Goal: Information Seeking & Learning: Find contact information

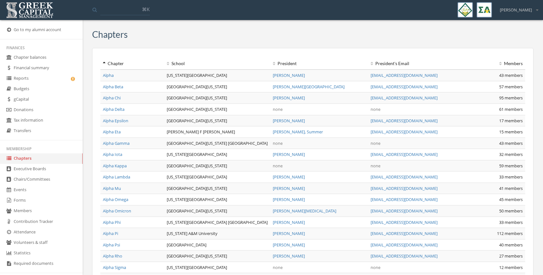
click at [114, 6] on input at bounding box center [125, 9] width 50 height 11
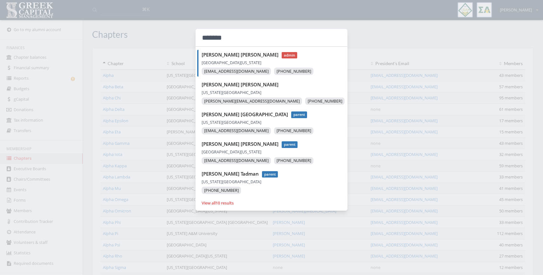
type input "*******"
click at [223, 61] on p "[GEOGRAPHIC_DATA][US_STATE]" at bounding box center [275, 62] width 146 height 7
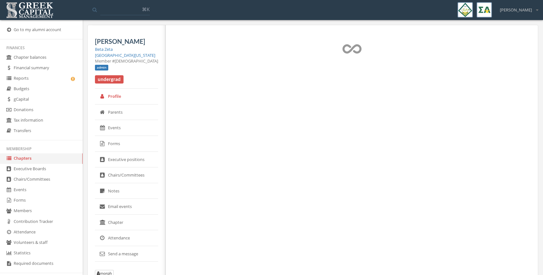
select select "******"
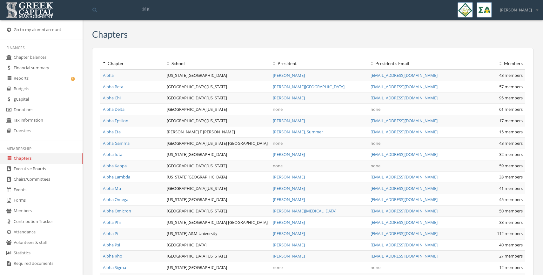
click at [36, 69] on link "Financial summary" at bounding box center [41, 68] width 83 height 10
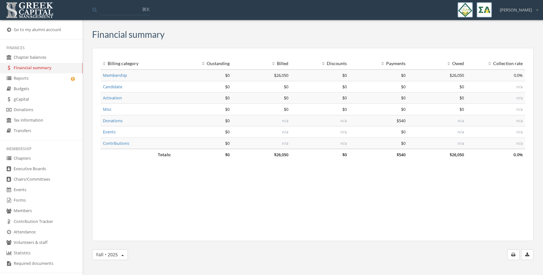
click at [34, 78] on link "Reports" at bounding box center [41, 78] width 83 height 10
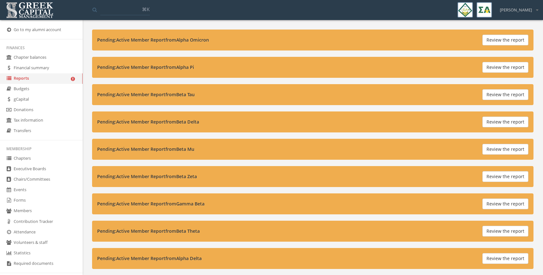
click at [32, 88] on link "Budgets" at bounding box center [41, 89] width 83 height 10
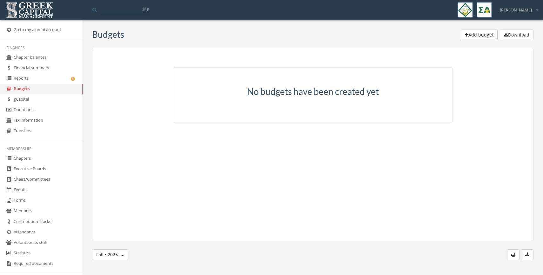
click at [41, 58] on link "Chapter balances" at bounding box center [41, 57] width 83 height 10
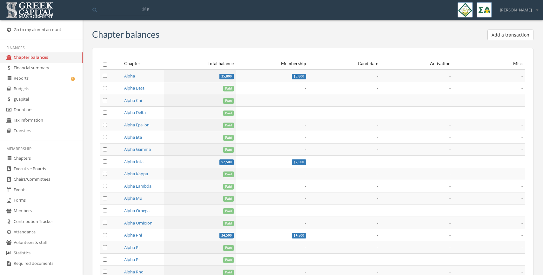
click at [41, 65] on link "Financial summary" at bounding box center [41, 68] width 83 height 10
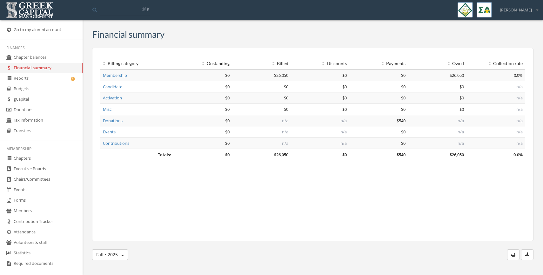
click at [111, 10] on input at bounding box center [125, 9] width 50 height 11
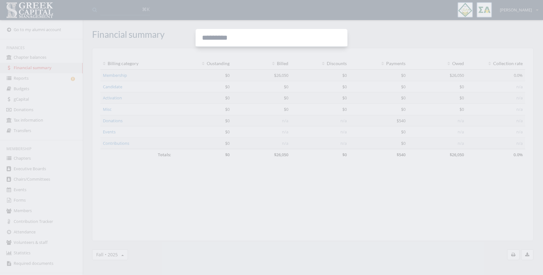
click at [26, 65] on div at bounding box center [271, 137] width 543 height 275
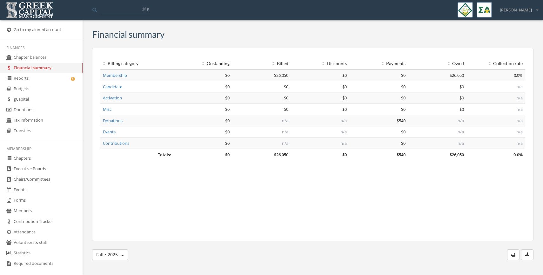
click at [39, 12] on img at bounding box center [29, 10] width 51 height 20
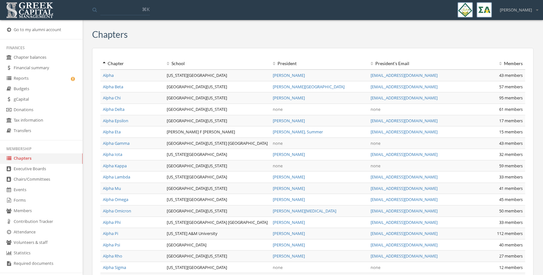
click at [111, 9] on input at bounding box center [125, 9] width 50 height 11
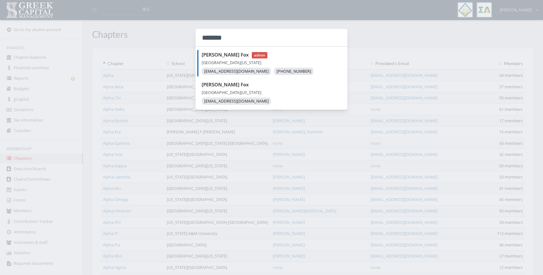
type input "*******"
click at [237, 63] on p "[GEOGRAPHIC_DATA][US_STATE]" at bounding box center [275, 62] width 146 height 7
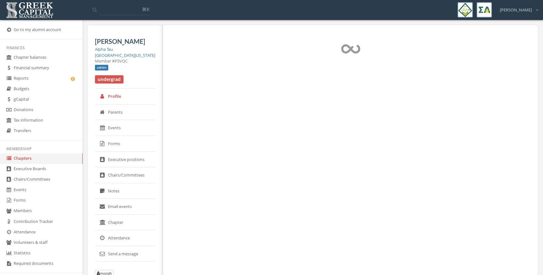
select select "******"
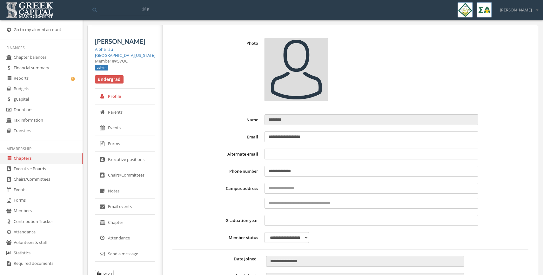
click at [106, 49] on link "Alpha Tau" at bounding box center [104, 49] width 18 height 6
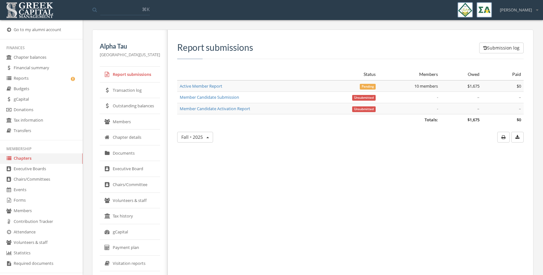
click at [208, 84] on link "Active Member Report" at bounding box center [201, 86] width 43 height 6
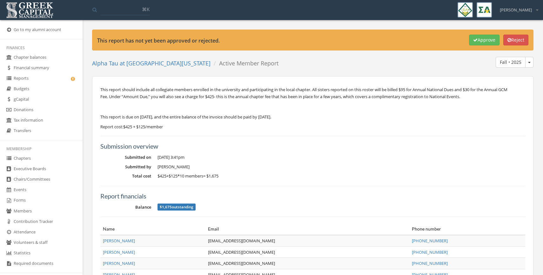
click at [107, 63] on link "Alpha Tau at University of Wisconsin" at bounding box center [151, 63] width 119 height 8
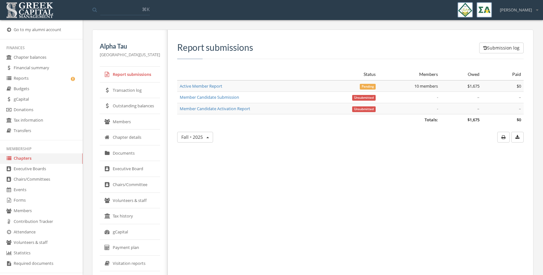
click at [131, 165] on link "Executive Board" at bounding box center [130, 169] width 60 height 16
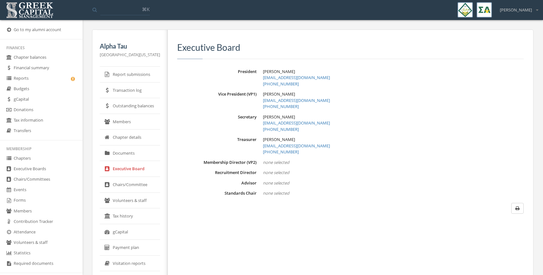
click at [126, 134] on link "Chapter details" at bounding box center [130, 138] width 60 height 16
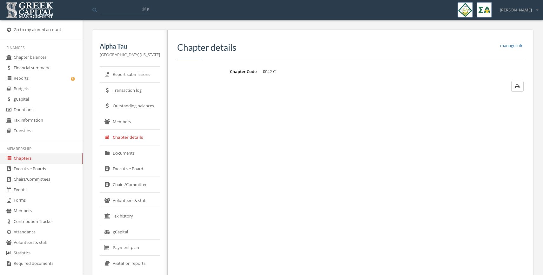
click at [126, 119] on link "Members" at bounding box center [130, 122] width 60 height 16
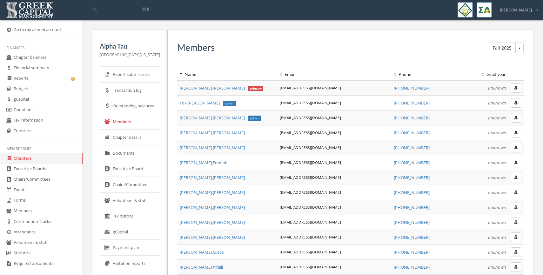
click at [111, 45] on h5 "Alpha Tau" at bounding box center [130, 46] width 60 height 7
click at [26, 11] on img at bounding box center [29, 10] width 51 height 20
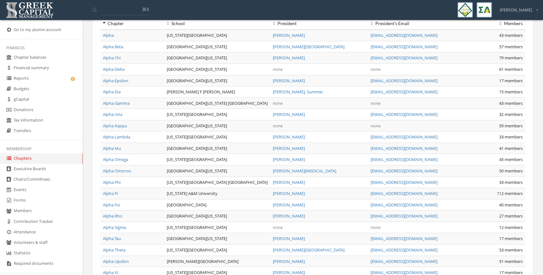
scroll to position [36, 0]
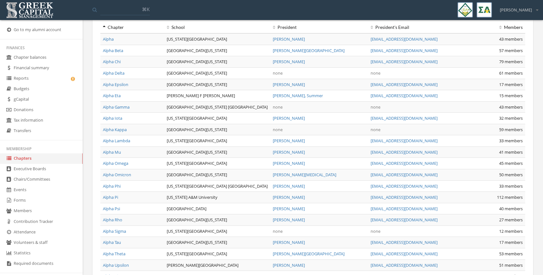
click at [116, 71] on link "Alpha Delta" at bounding box center [114, 73] width 22 height 6
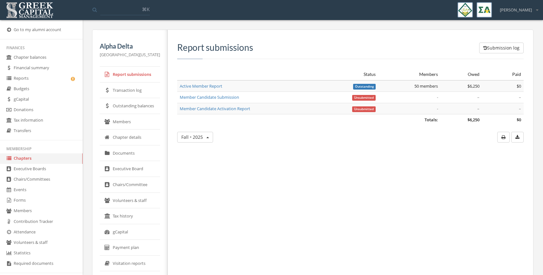
click at [124, 118] on link "Members" at bounding box center [130, 122] width 60 height 16
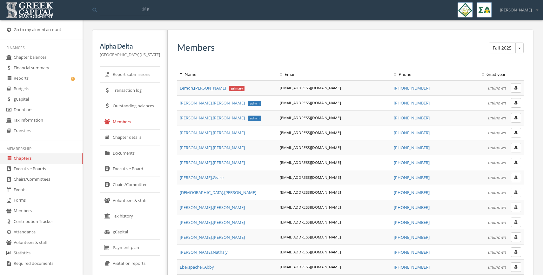
click at [133, 168] on link "Executive Board" at bounding box center [130, 169] width 60 height 16
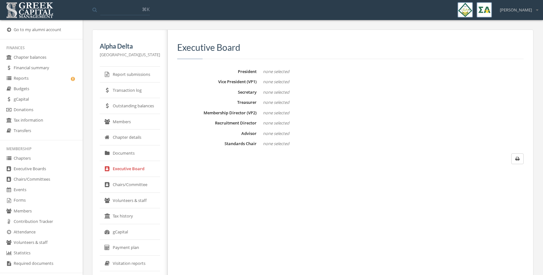
click at [138, 119] on link "Members" at bounding box center [130, 122] width 60 height 16
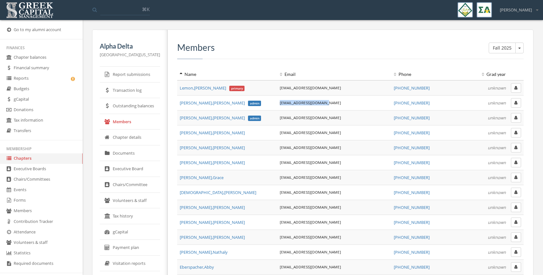
drag, startPoint x: 330, startPoint y: 103, endPoint x: 277, endPoint y: 103, distance: 53.4
click at [277, 103] on td "abby.hodges35@gmail.com" at bounding box center [334, 102] width 114 height 15
copy link "abby.hodges35@gmail.com"
drag, startPoint x: 322, startPoint y: 85, endPoint x: 323, endPoint y: 89, distance: 4.1
click at [324, 89] on td "lemonkallie@gmail.com" at bounding box center [334, 87] width 114 height 15
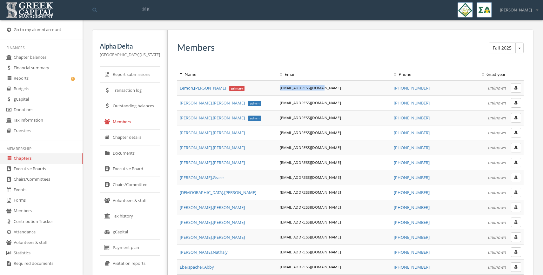
copy link "lemonkallie@gmail.com"
click at [199, 89] on span "Lemon , Kallie primary" at bounding box center [212, 88] width 65 height 6
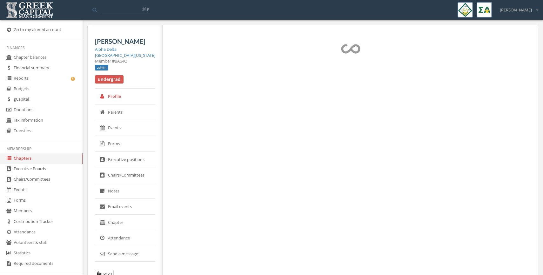
select select "******"
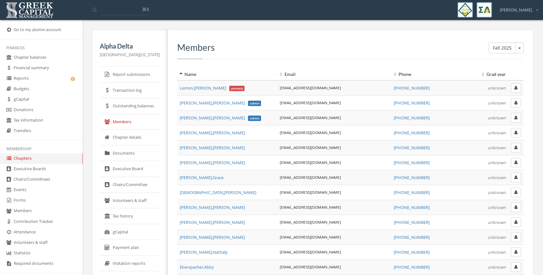
click at [515, 87] on icon "button" at bounding box center [516, 88] width 3 height 4
